Goal: Task Accomplishment & Management: Manage account settings

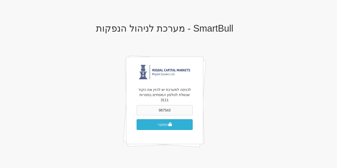
type input "987543"
click at [166, 120] on button "התחבר" at bounding box center [165, 124] width 56 height 11
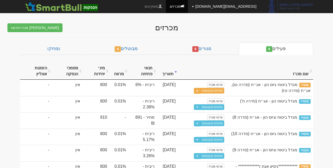
click at [241, 6] on link "[EMAIL_ADDRESS][DOMAIN_NAME]" at bounding box center [224, 6] width 72 height 13
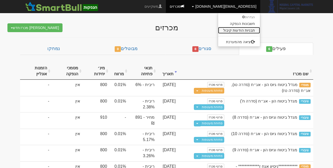
click at [240, 30] on link "תבניות הודעות קיבול" at bounding box center [239, 30] width 42 height 7
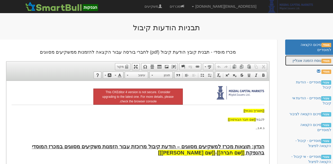
click at [300, 63] on link "מוסדי נוסח הזמנה אונליין" at bounding box center [310, 61] width 50 height 10
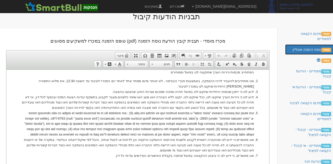
scroll to position [260, 0]
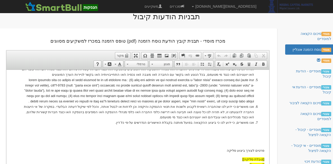
click at [231, 118] on li "אנו מאשרים כי ידוע לנו שהחברה רשאית לקבוע ולשנות את תנאי ההנפקה והיקפה וכן לדחו…" at bounding box center [138, 112] width 232 height 16
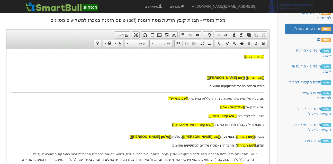
scroll to position [34, 0]
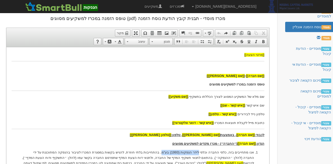
drag, startPoint x: 205, startPoint y: 152, endPoint x: 169, endPoint y: 152, distance: 35.8
click at [169, 152] on p "אנו מתחייבים בזה, כלפי החברה וכלפי לידר הנפקות (1993) בע"מ, בהתחייבות בלתי חוזר…" at bounding box center [138, 160] width 232 height 21
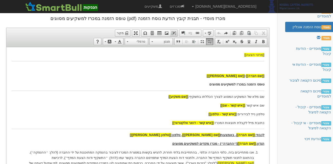
click at [174, 33] on span at bounding box center [174, 33] width 4 height 4
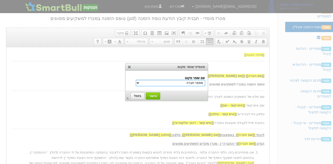
click at [190, 83] on select "מספר חברה שם חברה שם משקיע הנדון שם נייר מונפק סוג מכרז - ריבית/מחיר/מרווח שם ה…" at bounding box center [170, 83] width 69 height 6
select select "שם החתם"
click at [147, 80] on select "מספר חברה שם חברה שם משקיע הנדון שם נייר מונפק סוג מכרז - ריבית/מחיר/מרווח שם ה…" at bounding box center [170, 83] width 69 height 6
click at [151, 94] on span "אישור" at bounding box center [152, 96] width 13 height 4
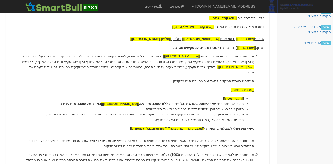
scroll to position [130, 0]
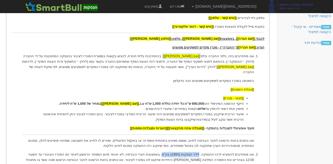
drag, startPoint x: 205, startPoint y: 149, endPoint x: 171, endPoint y: 149, distance: 34.2
click at [171, 152] on li "אנו מתחייבים להמציא לרכז ההנפקה, לידר הנפקות (1993) בע"מ, באמצעות חברי הבורסה, …" at bounding box center [138, 160] width 232 height 16
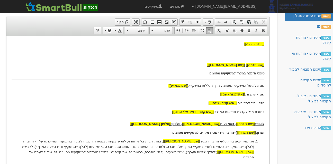
scroll to position [44, 0]
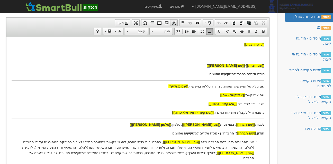
click at [175, 21] on span at bounding box center [174, 23] width 4 height 4
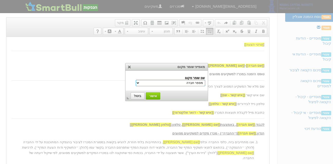
click at [191, 83] on select "מספר חברה שם חברה שם משקיע הנדון שם נייר מונפק סוג מכרז - ריבית/מחיר/מרווח שם ה…" at bounding box center [170, 83] width 69 height 6
select select "שם החתם"
click at [147, 80] on select "מספר חברה שם חברה שם משקיע הנדון שם נייר מונפק סוג מכרז - ריבית/מחיר/מרווח שם ה…" at bounding box center [170, 83] width 69 height 6
click at [150, 94] on link "אישור" at bounding box center [153, 96] width 14 height 7
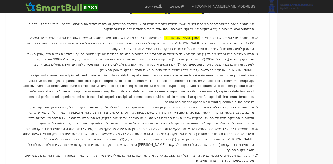
scroll to position [250, 0]
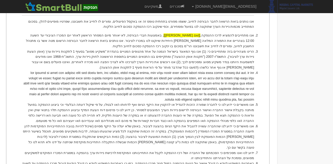
click at [186, 33] on li "אנו מתחייבים להמציא לרכז ההנפקה, [[שם החתם]] ​​​​​​​ , באמצעות חברי הבורסה, לא …" at bounding box center [138, 41] width 232 height 16
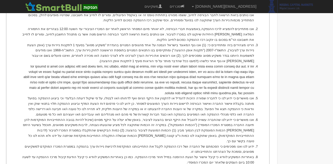
scroll to position [325, 0]
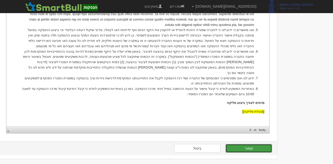
click at [239, 146] on button "שמור" at bounding box center [249, 148] width 47 height 9
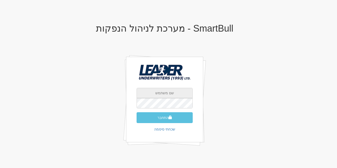
type input "[EMAIL_ADDRESS][DOMAIN_NAME]"
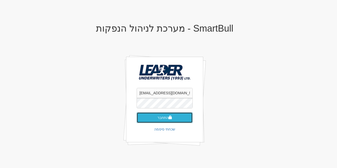
click at [169, 118] on span "submit" at bounding box center [171, 118] width 4 height 4
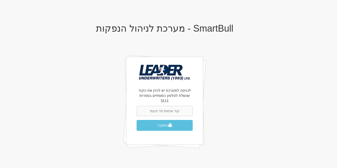
click at [167, 106] on input "text" at bounding box center [165, 111] width 56 height 10
type input "680919"
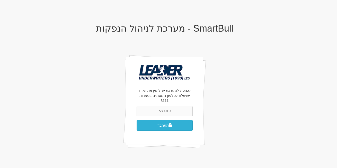
click at [174, 120] on button "התחבר" at bounding box center [165, 125] width 56 height 11
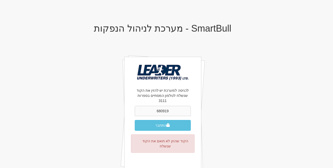
type input "680919"
click at [178, 122] on button "התחבר" at bounding box center [163, 125] width 56 height 11
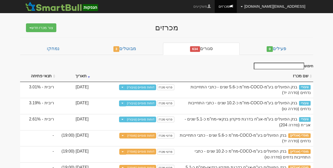
click at [278, 6] on link "[EMAIL_ADDRESS][DOMAIN_NAME]" at bounding box center [273, 6] width 72 height 13
click at [237, 7] on link "מכרזים" at bounding box center [226, 6] width 22 height 13
click at [277, 9] on link "[EMAIL_ADDRESS][DOMAIN_NAME]" at bounding box center [273, 6] width 72 height 13
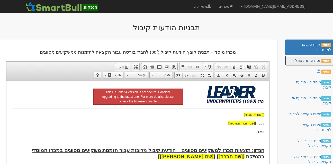
click at [304, 60] on link "מוסדי נוסח הזמנה אונליין" at bounding box center [310, 61] width 50 height 10
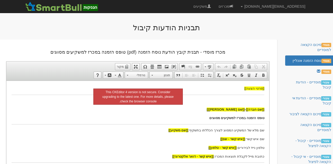
click at [190, 110] on p "[[שם חברה]] - [[שם נייר מונפק]]" at bounding box center [137, 109] width 253 height 5
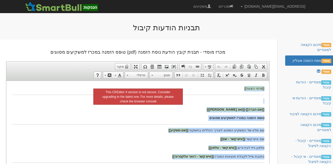
copy body "[[פרטי הצעה]] [[שם חברה]] - [[שם נייר מונפק]] טופס הזמנה במכרז למשקיעים מסווגים…"
